Goal: Find contact information: Find contact information

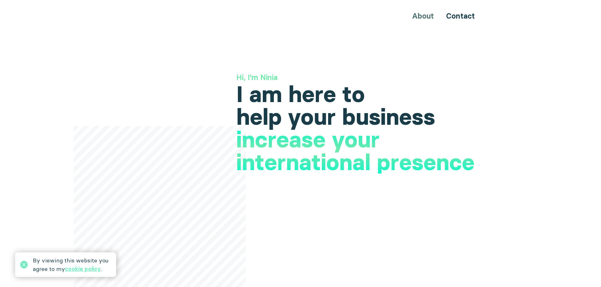
click at [424, 15] on div "About Contact" at bounding box center [300, 16] width 378 height 12
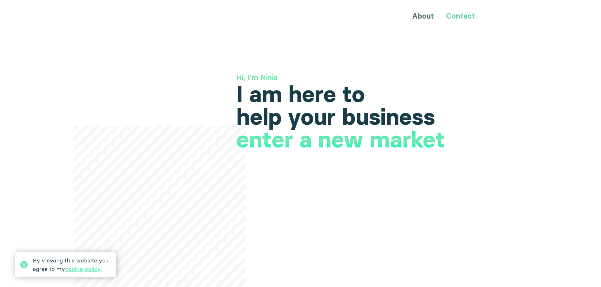
click at [460, 16] on link "Contact" at bounding box center [460, 15] width 29 height 9
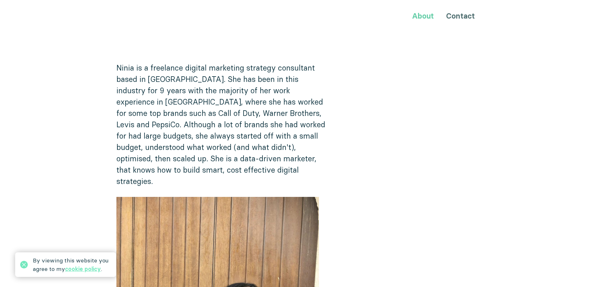
click at [420, 15] on link "About" at bounding box center [423, 15] width 22 height 9
